Goal: Transaction & Acquisition: Purchase product/service

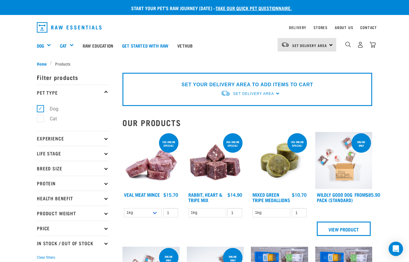
click at [296, 28] on link "Delivery" at bounding box center [297, 27] width 17 height 2
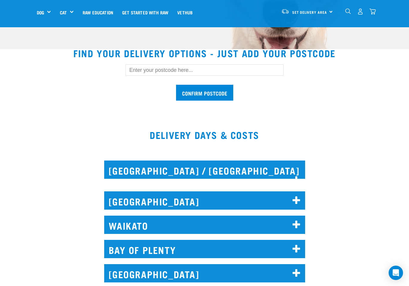
scroll to position [156, 0]
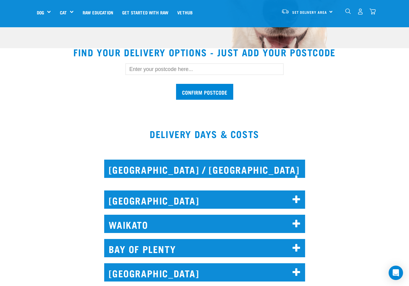
click at [175, 68] on input "text" at bounding box center [205, 69] width 158 height 11
type input "0610"
click at [204, 92] on input "Confirm postcode" at bounding box center [204, 92] width 57 height 16
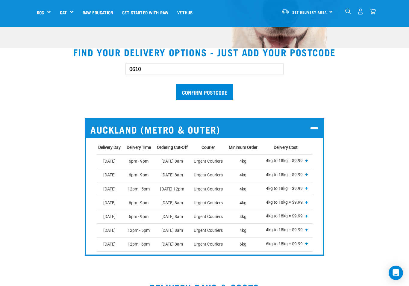
click at [206, 86] on input "Confirm postcode" at bounding box center [204, 92] width 57 height 16
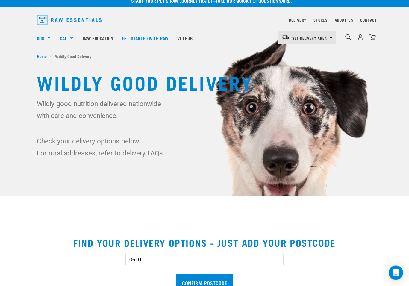
scroll to position [23, 0]
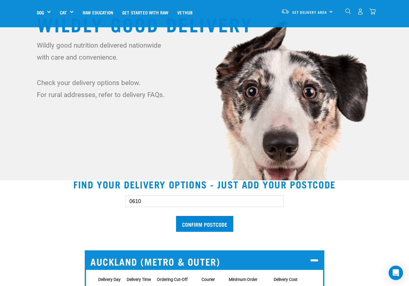
click at [200, 227] on input "Confirm postcode" at bounding box center [204, 224] width 57 height 16
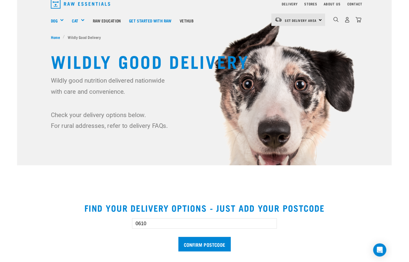
scroll to position [0, 0]
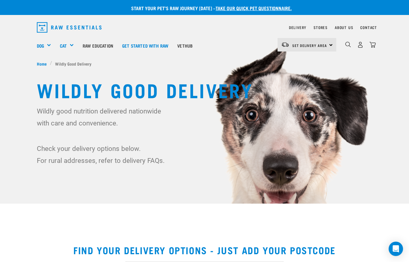
click at [0, 0] on h5 "Shop All Dog" at bounding box center [0, 0] width 0 height 0
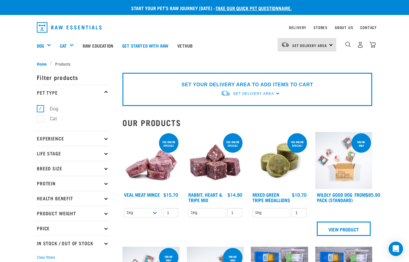
click at [97, 242] on p "In Stock / Out Of Stock" at bounding box center [73, 243] width 72 height 15
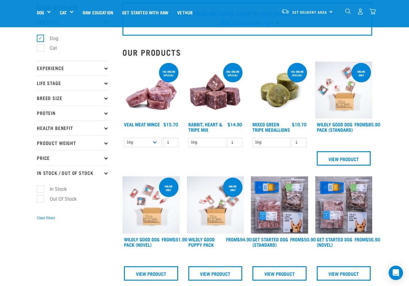
scroll to position [32, 0]
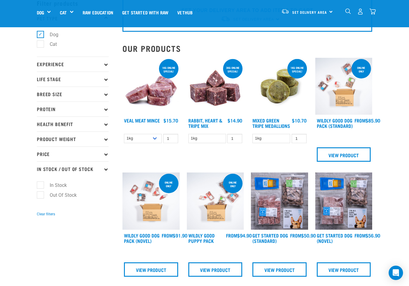
click at [42, 187] on label "In Stock" at bounding box center [54, 185] width 29 height 7
click at [41, 186] on input "In Stock" at bounding box center [39, 184] width 4 height 4
checkbox input "true"
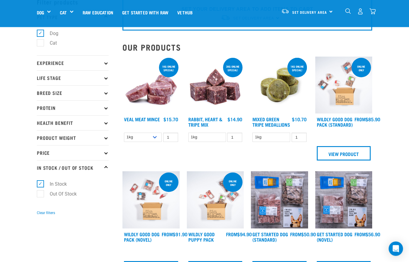
scroll to position [33, 0]
click at [153, 141] on select "1kg 3kg" at bounding box center [143, 137] width 38 height 9
select select "703"
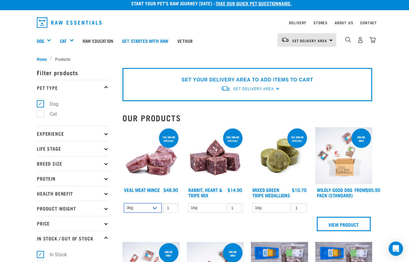
scroll to position [0, 0]
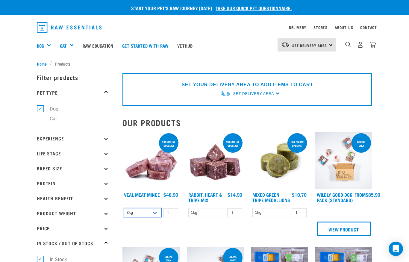
click at [141, 213] on select "1kg 3kg" at bounding box center [143, 212] width 38 height 9
click at [136, 196] on link "Veal Meat Mince" at bounding box center [142, 194] width 36 height 3
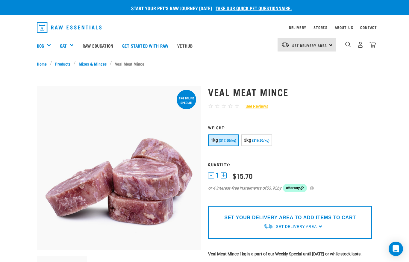
click at [295, 225] on span "Set Delivery Area" at bounding box center [296, 227] width 41 height 4
click at [280, 239] on link "[GEOGRAPHIC_DATA]" at bounding box center [294, 241] width 60 height 10
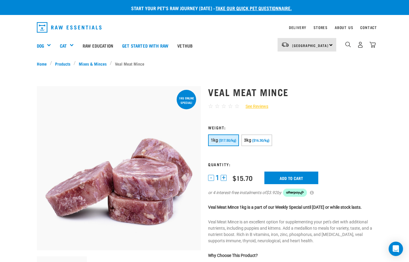
click at [299, 177] on input "Add to cart" at bounding box center [292, 178] width 54 height 13
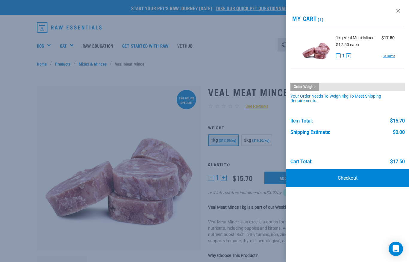
click at [82, 104] on div at bounding box center [204, 131] width 409 height 262
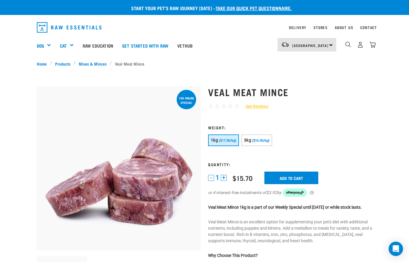
click at [86, 66] on link "Mixes & Minces" at bounding box center [93, 64] width 34 height 6
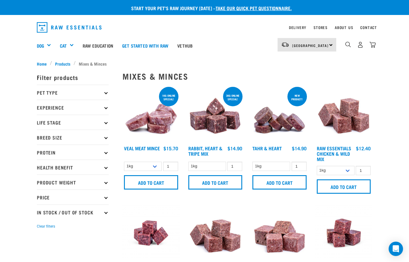
click at [277, 149] on link "Tahr & Heart" at bounding box center [267, 148] width 29 height 3
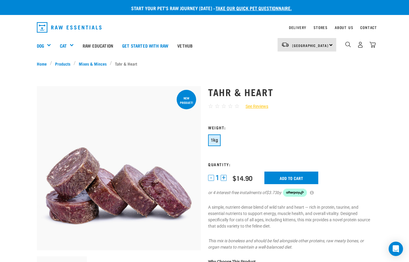
click at [299, 176] on input "Add to cart" at bounding box center [292, 178] width 54 height 13
click at [84, 66] on link "Mixes & Minces" at bounding box center [93, 64] width 34 height 6
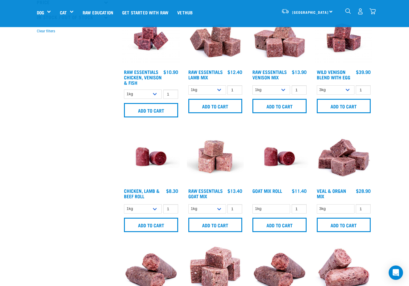
scroll to position [154, 0]
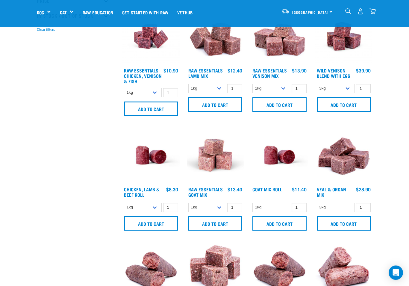
click at [216, 225] on input "Add to cart" at bounding box center [215, 224] width 54 height 14
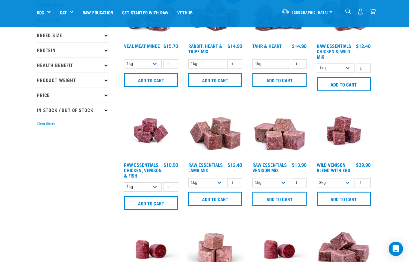
scroll to position [0, 0]
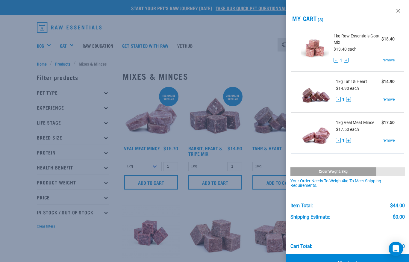
click at [105, 234] on div at bounding box center [204, 131] width 409 height 262
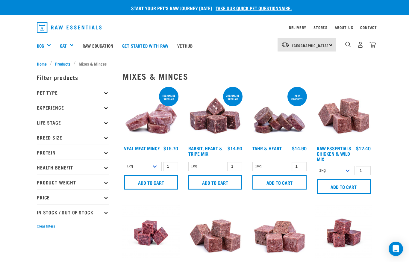
click at [0, 0] on div "Shop All Dog" at bounding box center [0, 0] width 0 height 0
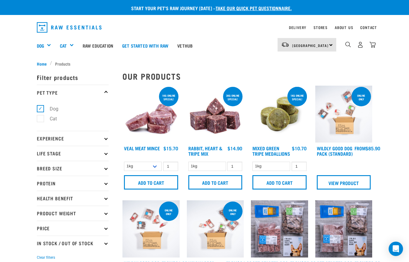
click at [108, 182] on p "Protein" at bounding box center [73, 183] width 72 height 15
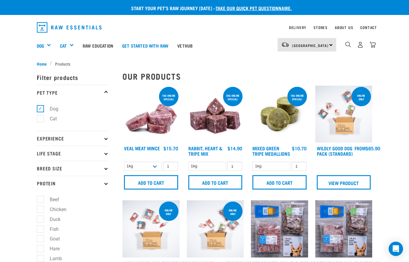
click at [0, 0] on div "Shop All Dog" at bounding box center [0, 0] width 0 height 0
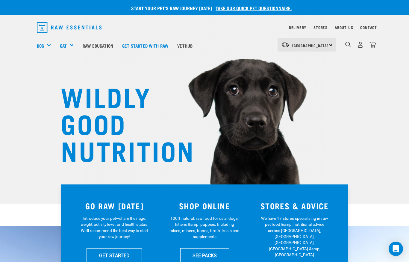
click at [209, 255] on link "SEE PACKS" at bounding box center [204, 255] width 49 height 15
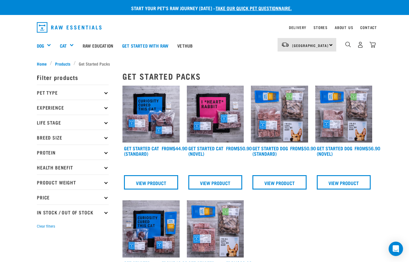
click at [0, 0] on div "Mixes & Minces" at bounding box center [0, 0] width 0 height 0
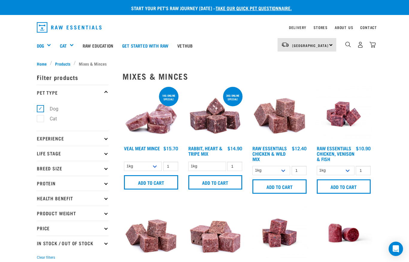
click at [373, 44] on img "dropdown navigation" at bounding box center [373, 45] width 6 height 6
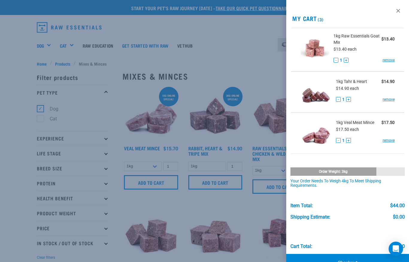
click at [231, 59] on div at bounding box center [204, 131] width 409 height 262
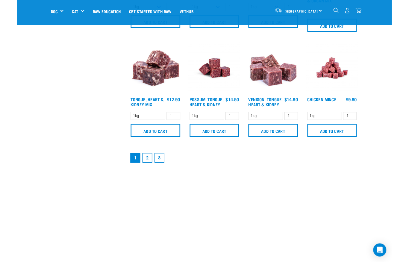
scroll to position [846, 0]
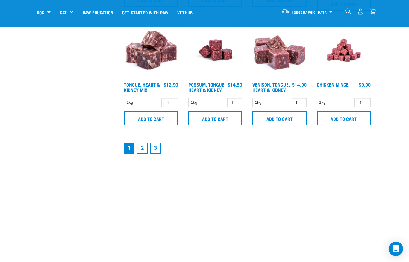
click at [142, 154] on link "2" at bounding box center [142, 148] width 11 height 11
click at [144, 154] on link "2" at bounding box center [142, 148] width 11 height 11
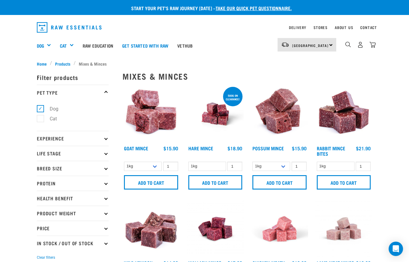
click at [0, 0] on div "Green Tripe" at bounding box center [0, 0] width 0 height 0
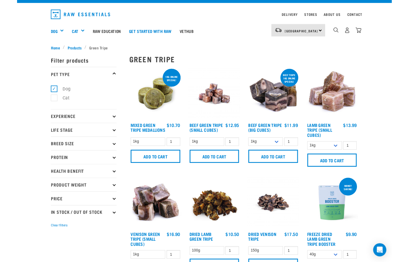
scroll to position [13, 0]
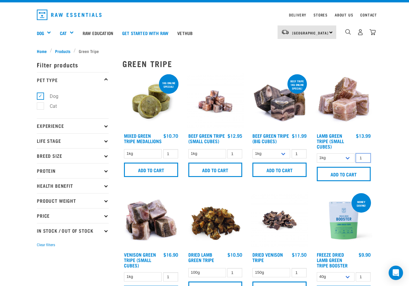
click at [360, 161] on input "1" at bounding box center [363, 157] width 15 height 9
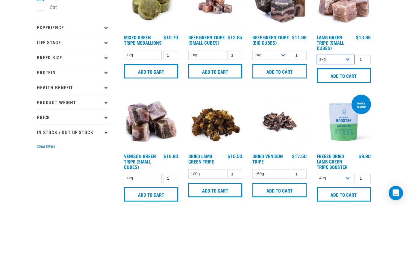
click at [344, 111] on select "1kg 3kg" at bounding box center [336, 115] width 38 height 9
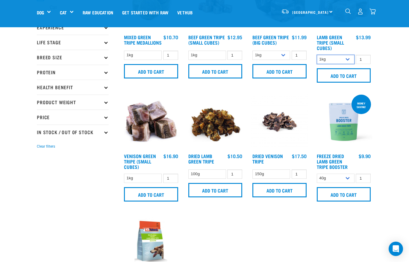
select select "344959"
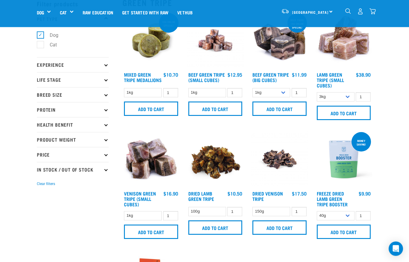
click at [342, 115] on input "Add to cart" at bounding box center [344, 113] width 54 height 14
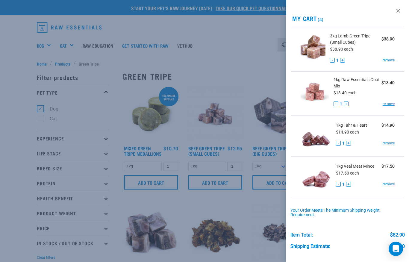
click at [236, 71] on div at bounding box center [204, 131] width 409 height 262
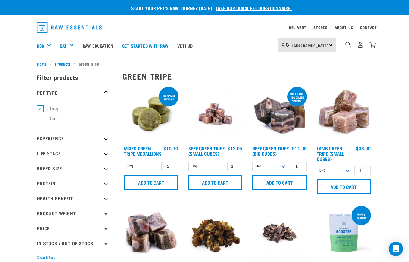
click at [0, 0] on div "Bones" at bounding box center [0, 0] width 0 height 0
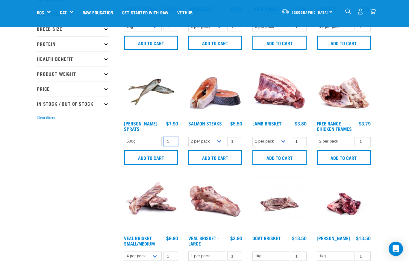
click at [172, 141] on input "1" at bounding box center [170, 141] width 15 height 9
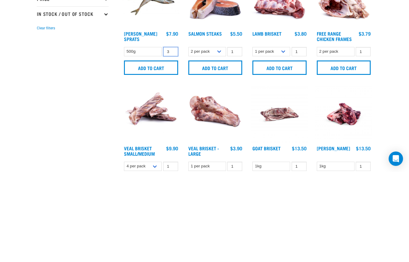
type input "3"
click at [156, 151] on input "Add to cart" at bounding box center [151, 158] width 54 height 14
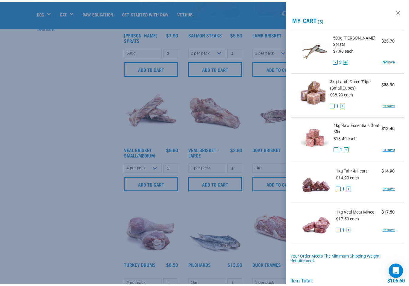
scroll to position [183, 0]
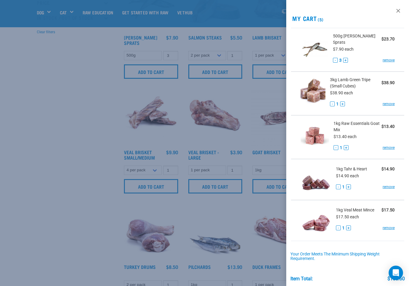
click at [73, 227] on div at bounding box center [204, 143] width 409 height 286
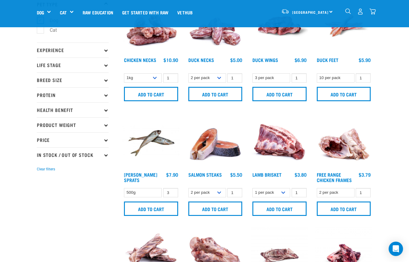
scroll to position [28, 0]
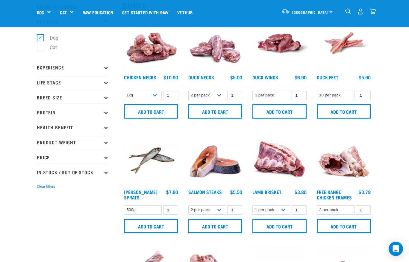
click at [210, 225] on input "Add to cart" at bounding box center [215, 226] width 54 height 14
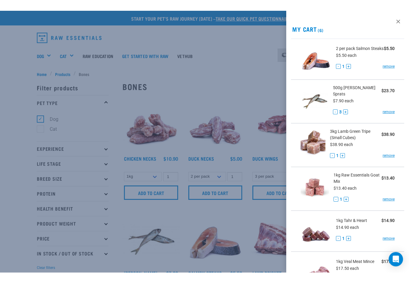
scroll to position [1, 0]
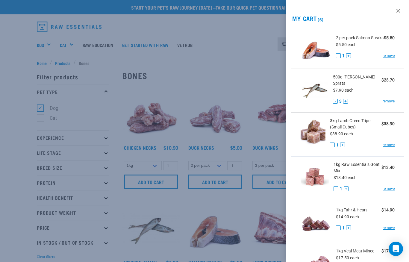
click at [218, 181] on div at bounding box center [204, 131] width 409 height 262
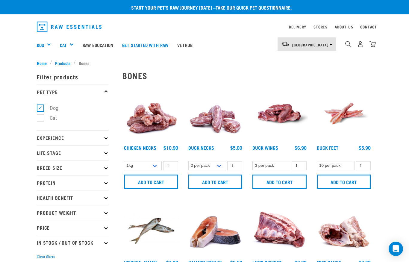
click at [222, 183] on input "Add to cart" at bounding box center [215, 182] width 54 height 14
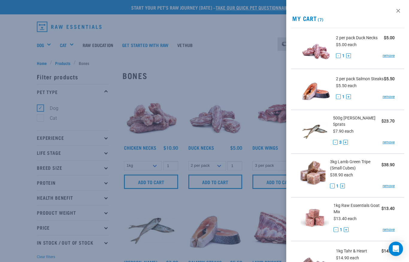
click at [240, 204] on div at bounding box center [204, 131] width 409 height 262
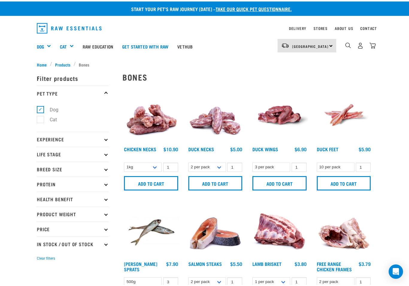
scroll to position [0, 0]
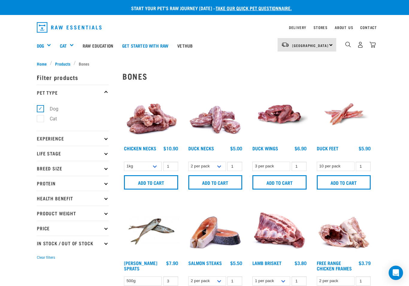
click at [286, 186] on input "Add to cart" at bounding box center [280, 182] width 54 height 14
click at [284, 186] on input "Add to cart" at bounding box center [280, 182] width 54 height 14
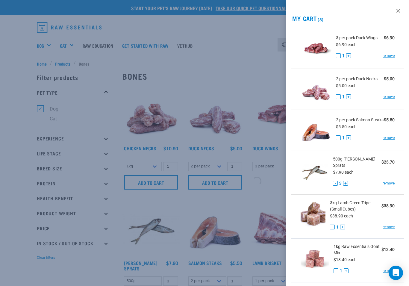
click at [332, 44] on img at bounding box center [316, 48] width 31 height 31
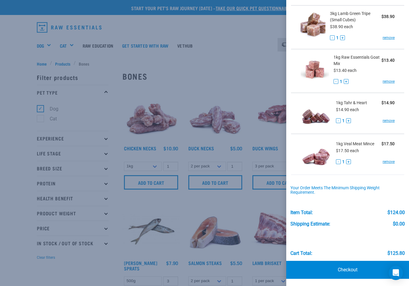
scroll to position [191, 0]
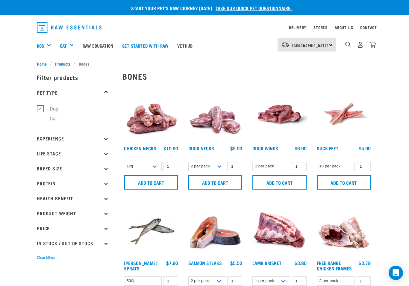
click at [375, 44] on img "dropdown navigation" at bounding box center [373, 45] width 6 height 6
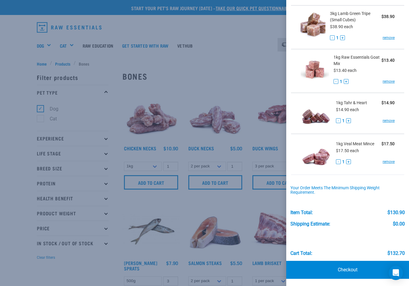
click at [239, 210] on div at bounding box center [204, 143] width 409 height 286
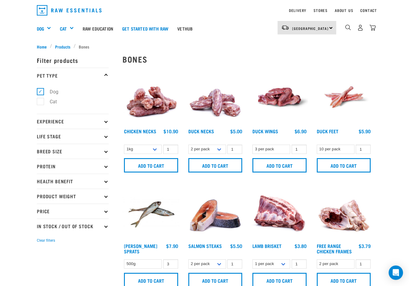
scroll to position [17, 0]
click at [345, 166] on input "Add to cart" at bounding box center [344, 165] width 54 height 14
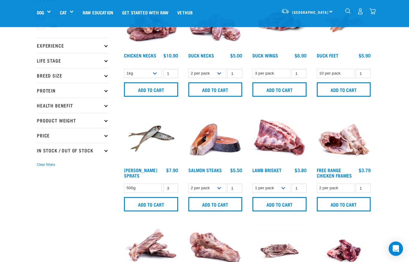
scroll to position [0, 0]
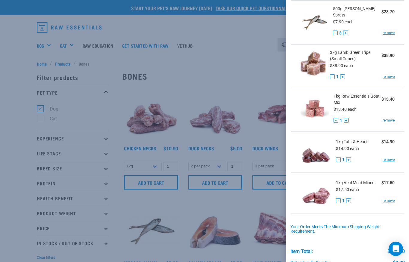
click at [205, 202] on div at bounding box center [204, 131] width 409 height 262
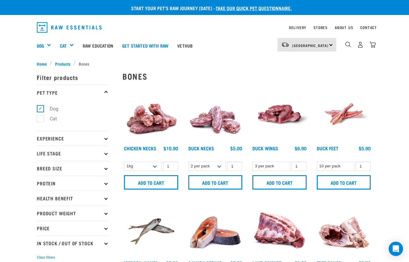
click at [0, 0] on div "Treats" at bounding box center [0, 0] width 0 height 0
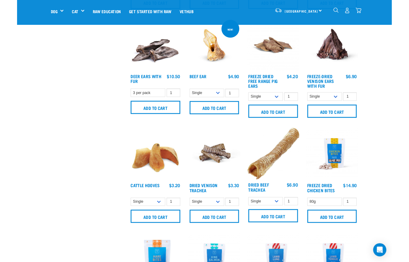
scroll to position [506, 0]
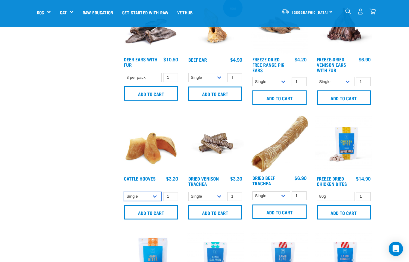
click at [152, 199] on select "Single 10 per pack Bulk (30 pack)" at bounding box center [143, 196] width 38 height 9
click at [169, 197] on input "1" at bounding box center [170, 196] width 15 height 9
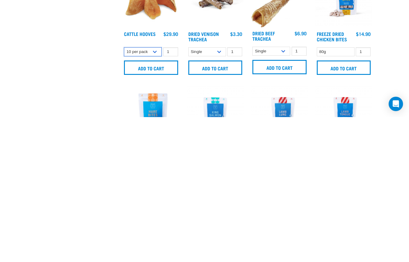
click at [152, 192] on select "Single 10 per pack Bulk (30 pack)" at bounding box center [143, 196] width 38 height 9
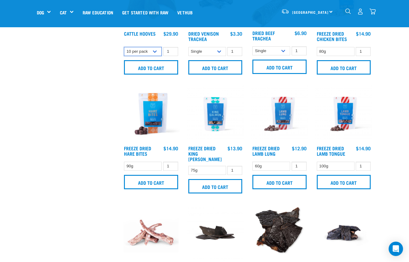
select select "691"
click at [174, 52] on input "1" at bounding box center [170, 51] width 15 height 9
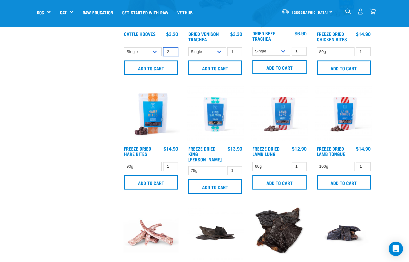
type input "2"
click at [153, 69] on input "Add to cart" at bounding box center [151, 68] width 54 height 14
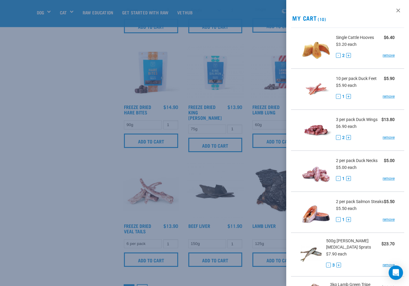
scroll to position [692, 0]
click at [67, 243] on div at bounding box center [204, 143] width 409 height 286
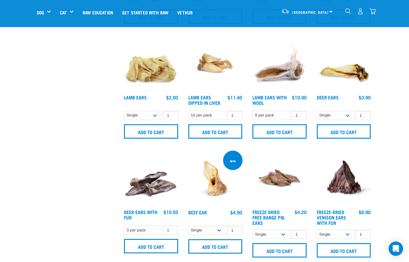
scroll to position [353, 0]
click at [279, 134] on input "Add to cart" at bounding box center [280, 131] width 54 height 14
click at [374, 12] on img "dropdown navigation" at bounding box center [373, 11] width 6 height 6
click at [376, 12] on img "dropdown navigation" at bounding box center [373, 11] width 6 height 6
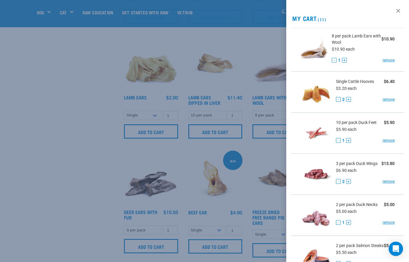
scroll to position [0, 0]
click at [390, 60] on link "remove" at bounding box center [389, 60] width 12 height 5
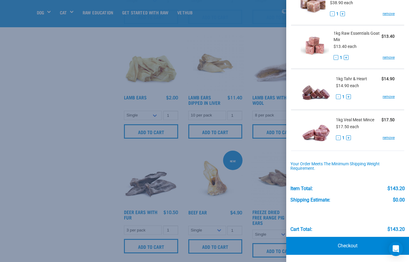
scroll to position [298, 0]
click at [352, 246] on link "Checkout" at bounding box center [347, 246] width 123 height 18
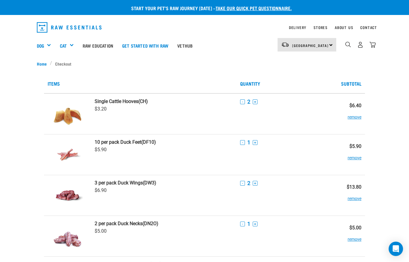
click at [324, 46] on div "[GEOGRAPHIC_DATA] [GEOGRAPHIC_DATA]" at bounding box center [307, 44] width 59 height 13
click at [304, 63] on link "[GEOGRAPHIC_DATA]" at bounding box center [307, 61] width 58 height 13
click at [63, 64] on li "Checkout" at bounding box center [62, 64] width 25 height 6
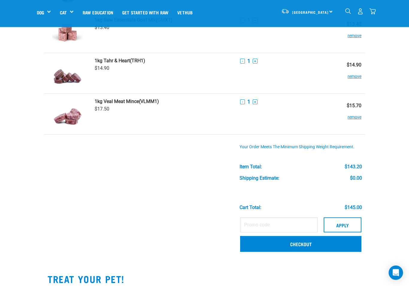
scroll to position [348, 0]
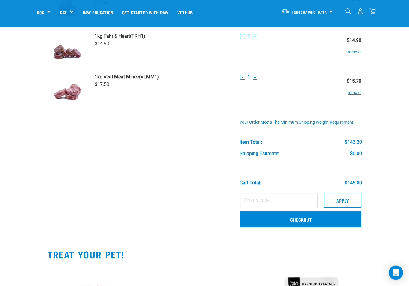
click at [292, 219] on link "Checkout" at bounding box center [300, 220] width 121 height 16
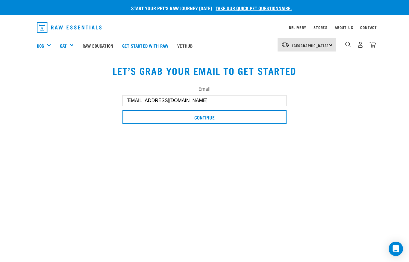
click at [206, 115] on input "Continue" at bounding box center [205, 117] width 164 height 14
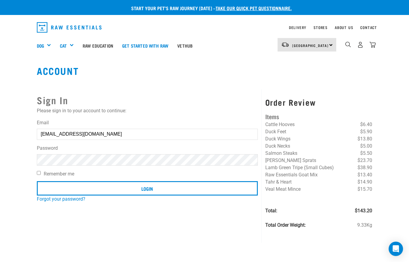
scroll to position [109, 0]
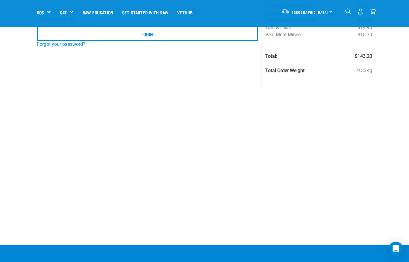
type input "[EMAIL_ADDRESS][DOMAIN_NAME]"
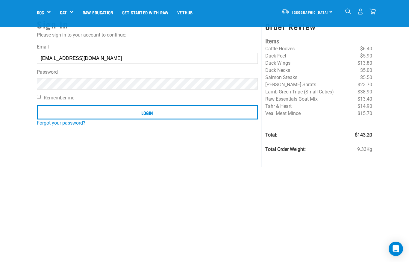
scroll to position [22, 0]
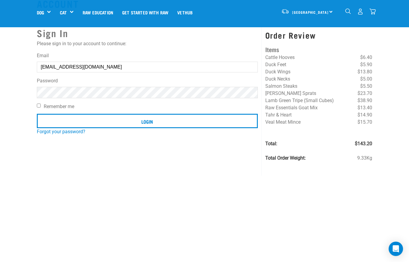
click at [158, 122] on input "Login" at bounding box center [147, 121] width 221 height 14
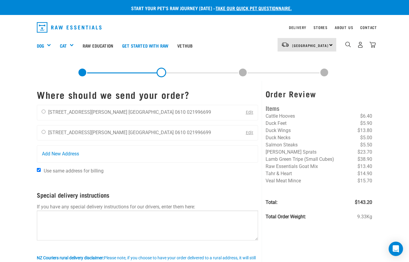
click at [45, 110] on input "radio" at bounding box center [44, 112] width 4 height 4
radio input "true"
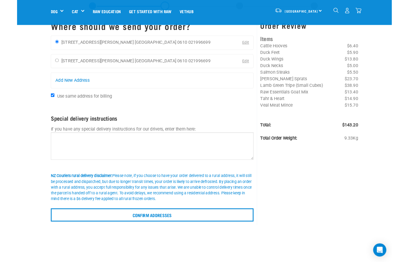
scroll to position [48, 0]
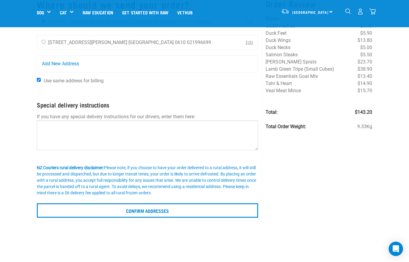
click at [157, 210] on input "Confirm addresses" at bounding box center [147, 210] width 221 height 14
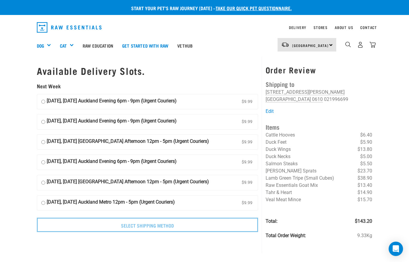
click at [45, 100] on input "[DATE], [DATE] Auckland Evening 6pm - 9pm (Urgent Couriers) $9.99" at bounding box center [43, 101] width 4 height 9
radio input "true"
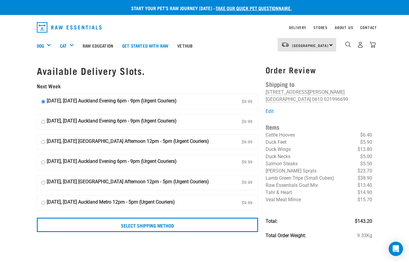
click at [165, 221] on input "Select Shipping Method" at bounding box center [147, 225] width 221 height 14
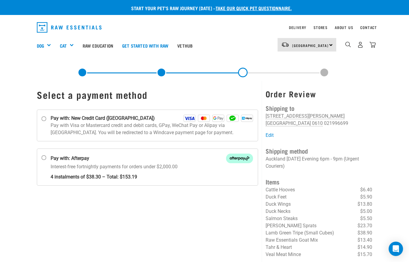
click at [295, 26] on link "Delivery" at bounding box center [297, 27] width 17 height 2
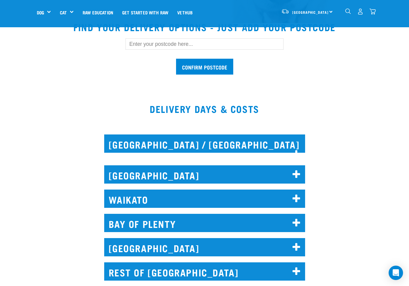
scroll to position [188, 0]
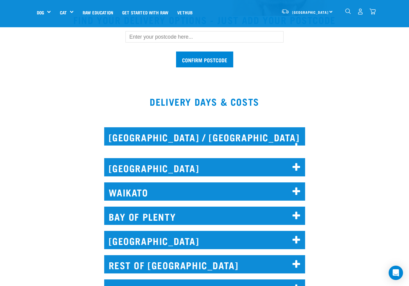
click at [293, 143] on icon at bounding box center [297, 148] width 8 height 10
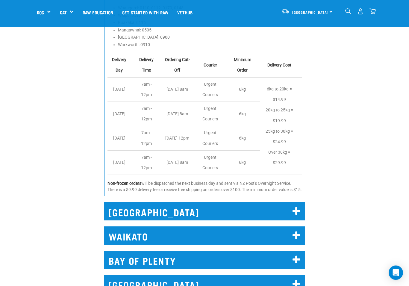
scroll to position [347, 0]
click at [296, 216] on icon at bounding box center [297, 212] width 8 height 10
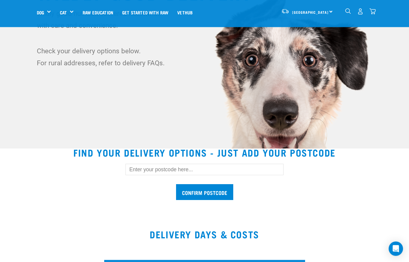
scroll to position [0, 0]
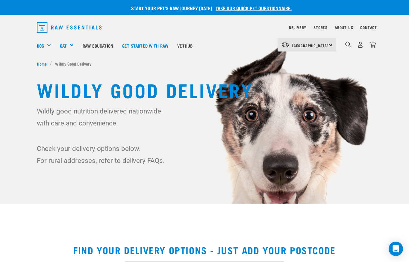
click at [372, 43] on img "dropdown navigation" at bounding box center [373, 45] width 6 height 6
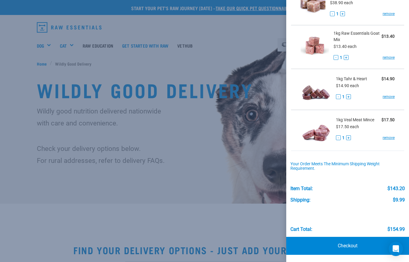
scroll to position [308, 0]
click at [350, 248] on link "Checkout" at bounding box center [347, 246] width 123 height 18
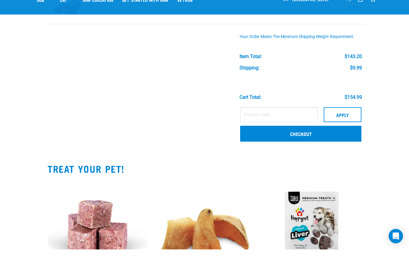
scroll to position [434, 0]
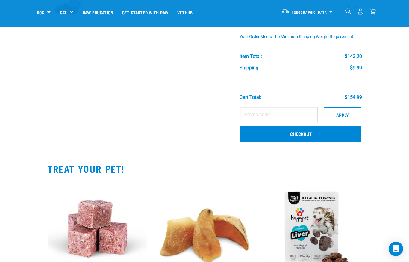
click at [295, 132] on link "Checkout" at bounding box center [300, 134] width 121 height 16
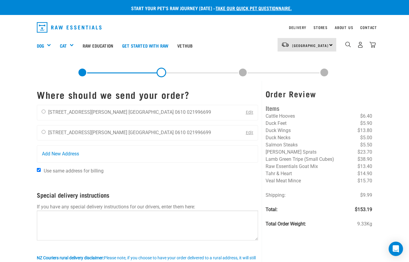
click at [45, 112] on input "radio" at bounding box center [44, 112] width 4 height 4
radio input "true"
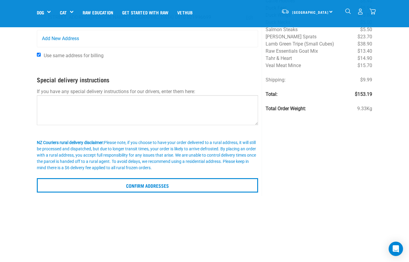
scroll to position [47, 0]
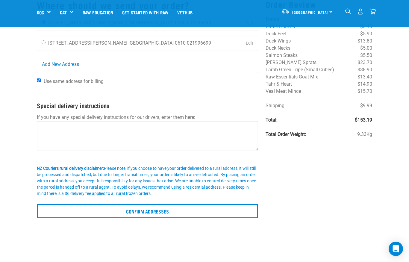
click at [164, 211] on input "Confirm addresses" at bounding box center [147, 211] width 221 height 14
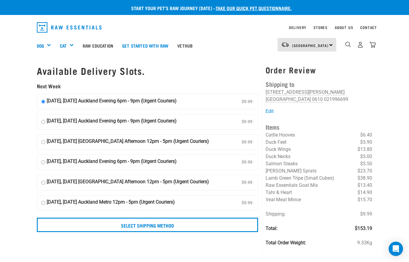
click at [154, 224] on input "Select Shipping Method" at bounding box center [147, 225] width 221 height 14
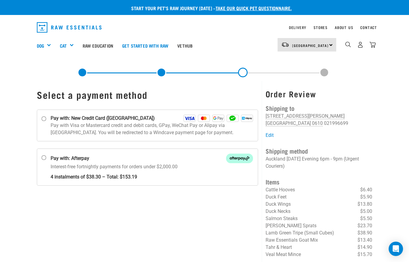
click at [46, 114] on label "Pay with: New Credit Card (Windcave)" at bounding box center [147, 126] width 221 height 32
click at [46, 116] on input "Pay with: New Credit Card (Windcave)" at bounding box center [44, 118] width 5 height 5
radio input "true"
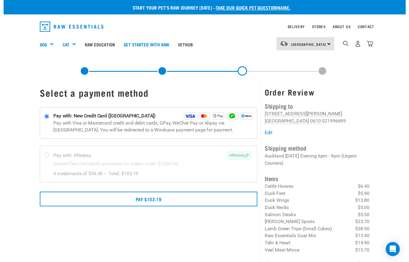
scroll to position [5, 0]
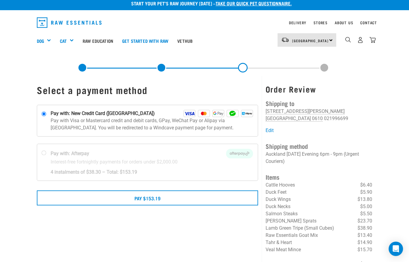
click at [146, 201] on button "Pay $153.19" at bounding box center [147, 198] width 221 height 15
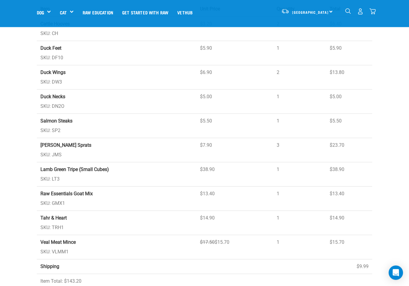
scroll to position [170, 0]
